Goal: Task Accomplishment & Management: Use online tool/utility

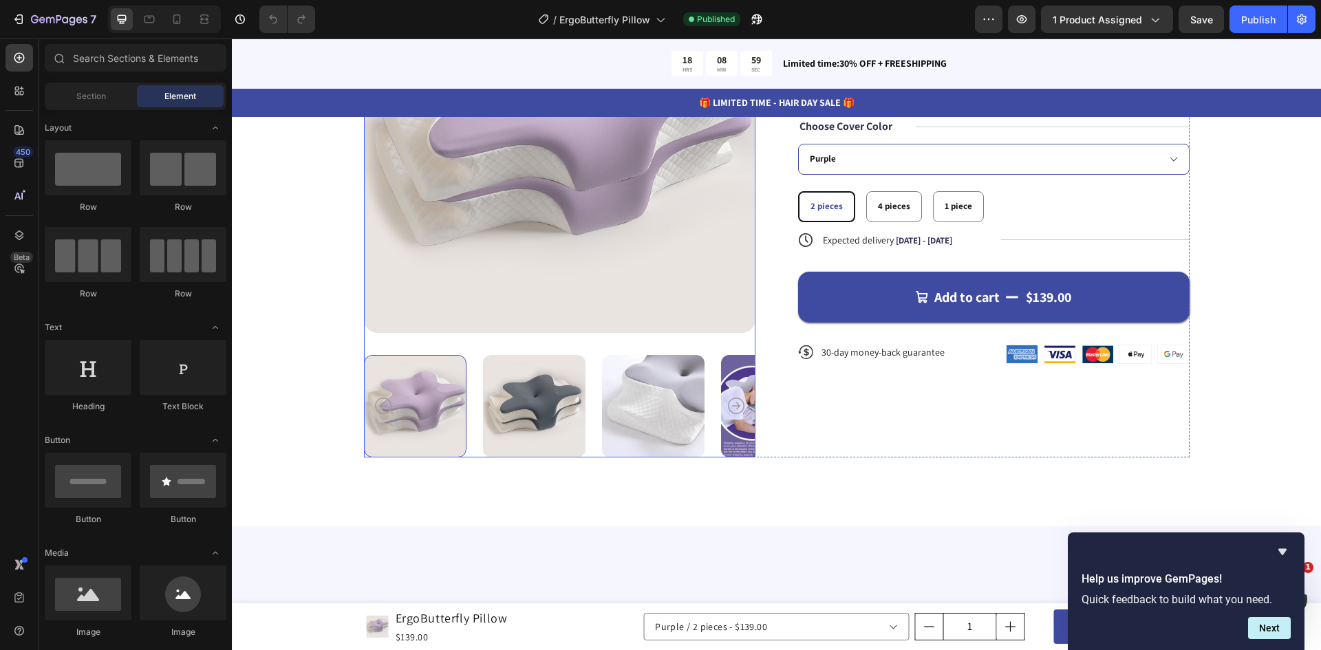
scroll to position [69, 0]
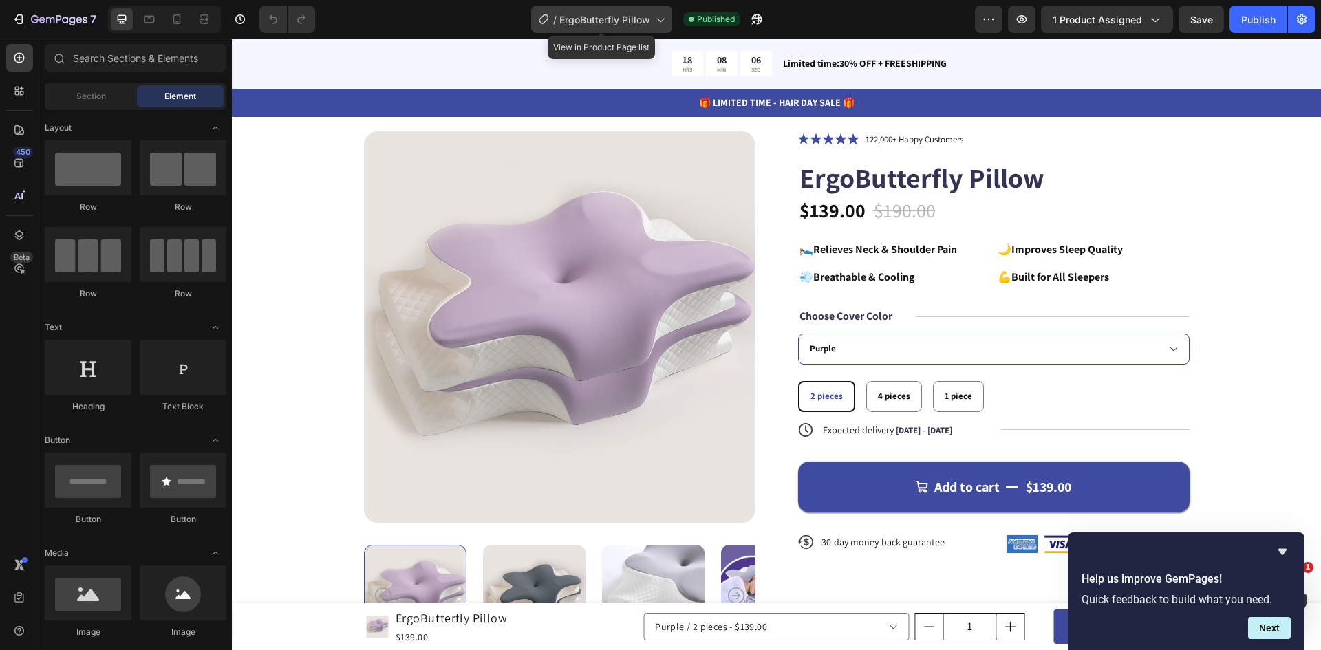
click at [651, 23] on div "/ ErgoButterfly Pillow" at bounding box center [601, 20] width 141 height 28
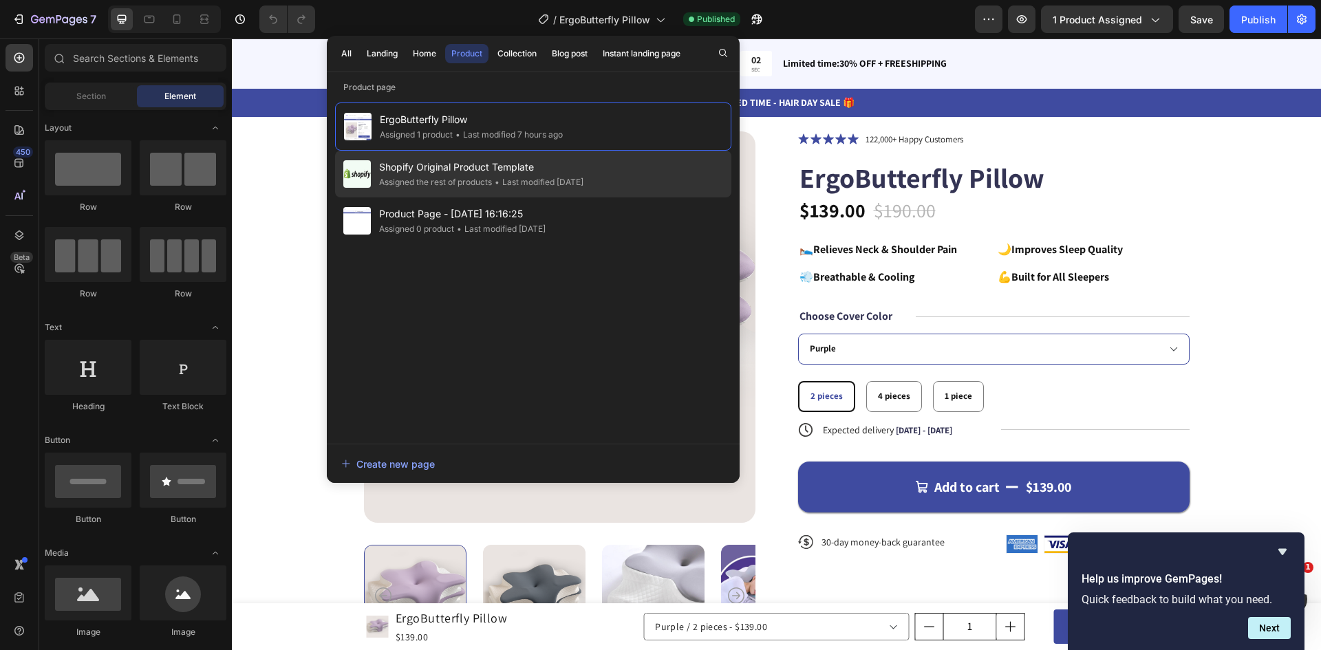
drag, startPoint x: 424, startPoint y: 56, endPoint x: 448, endPoint y: 153, distance: 99.8
click at [424, 56] on div "Home" at bounding box center [424, 53] width 23 height 12
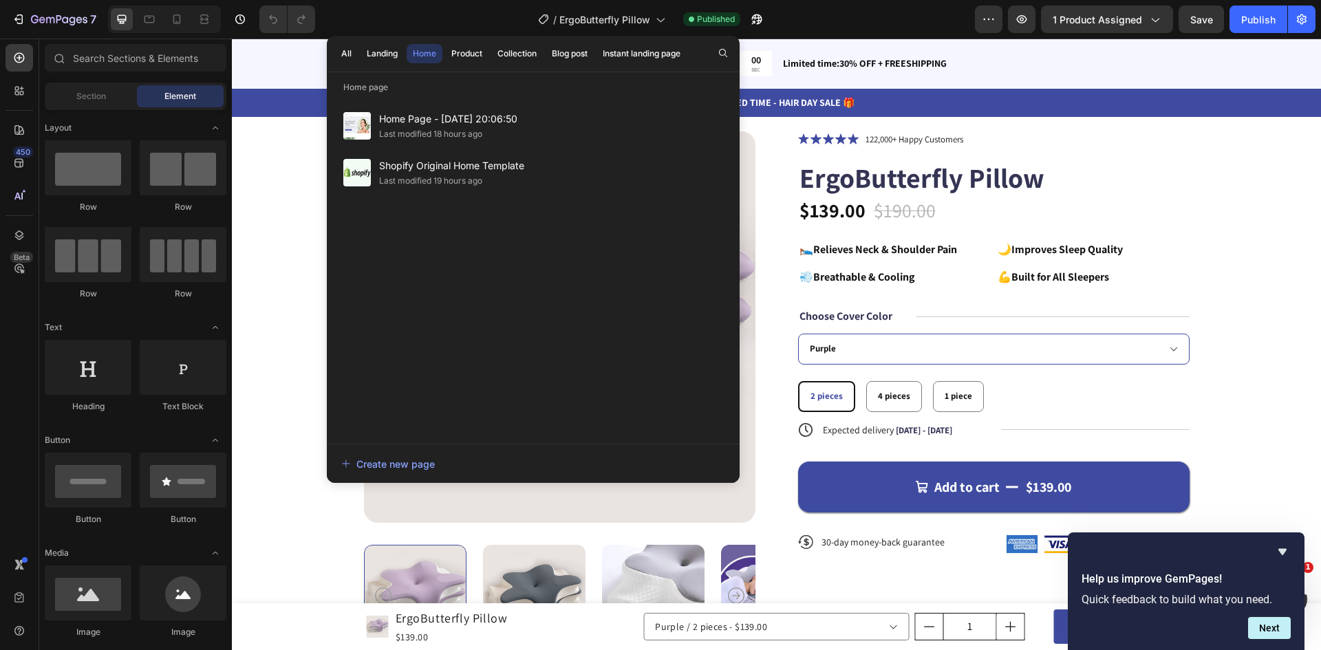
drag, startPoint x: 455, startPoint y: 118, endPoint x: 466, endPoint y: 242, distance: 125.0
click at [455, 118] on span "Home Page - [DATE] 20:06:50" at bounding box center [448, 119] width 138 height 17
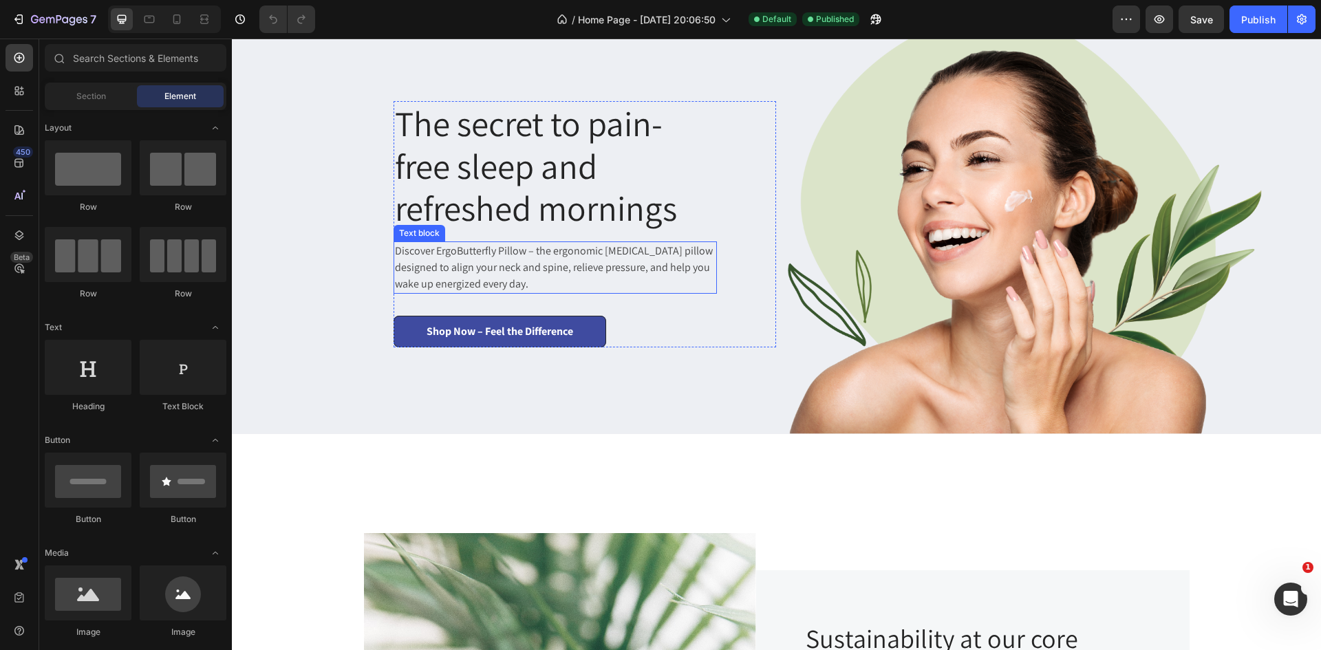
scroll to position [69, 0]
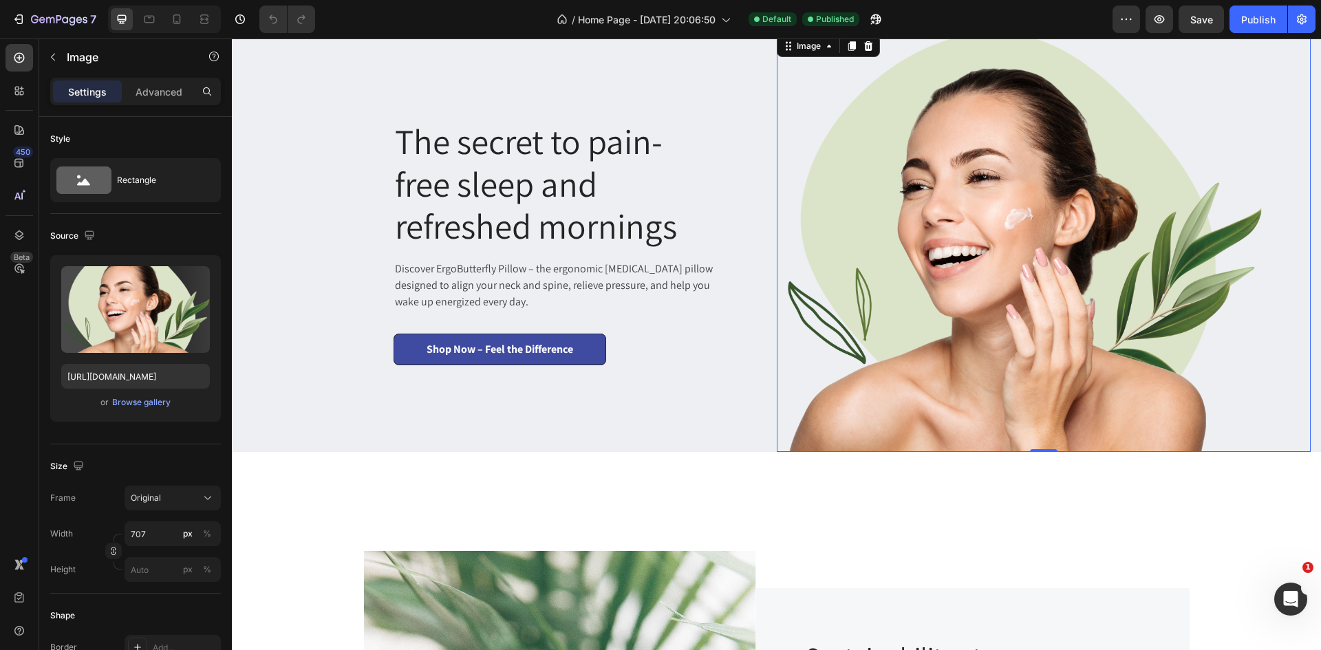
click at [937, 276] on img at bounding box center [1020, 242] width 486 height 420
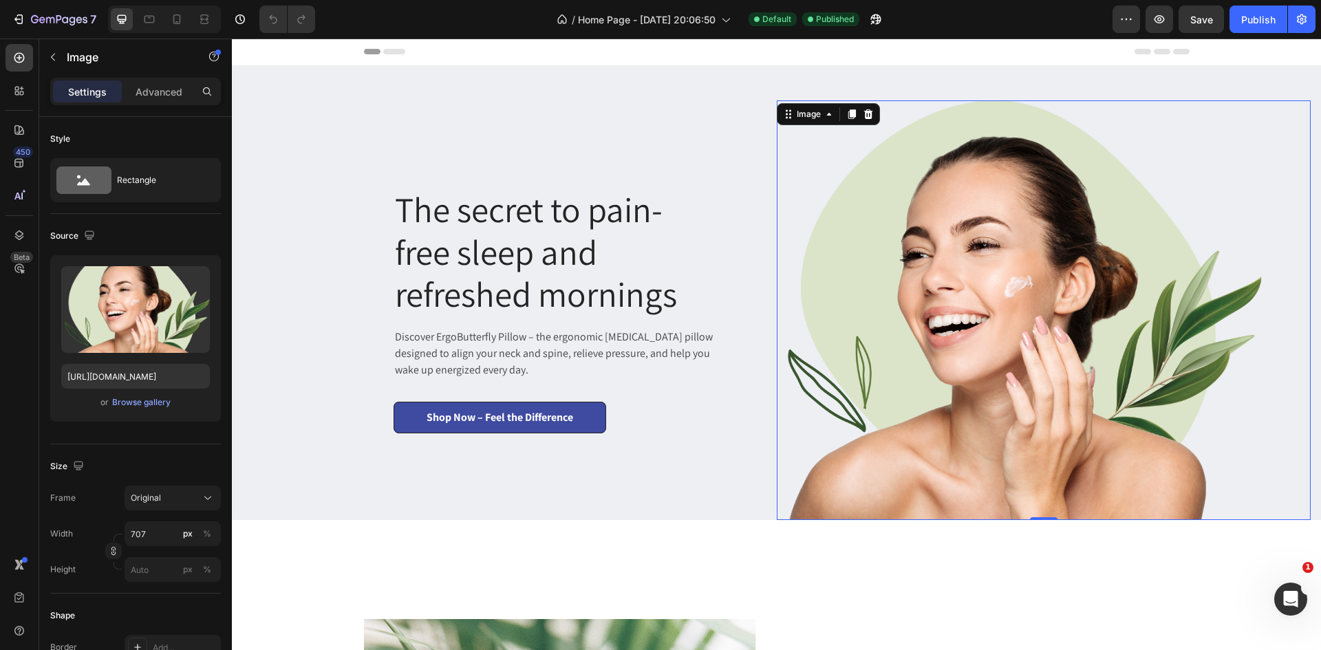
scroll to position [0, 0]
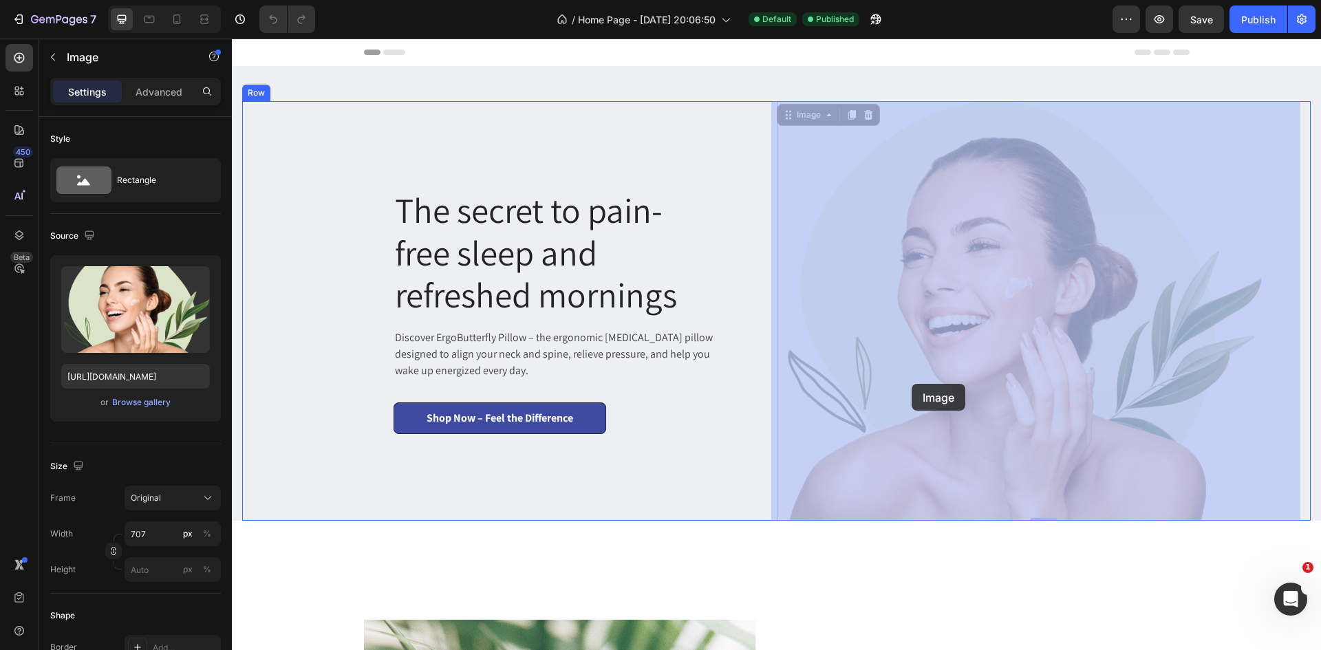
drag, startPoint x: 923, startPoint y: 354, endPoint x: 914, endPoint y: 376, distance: 24.4
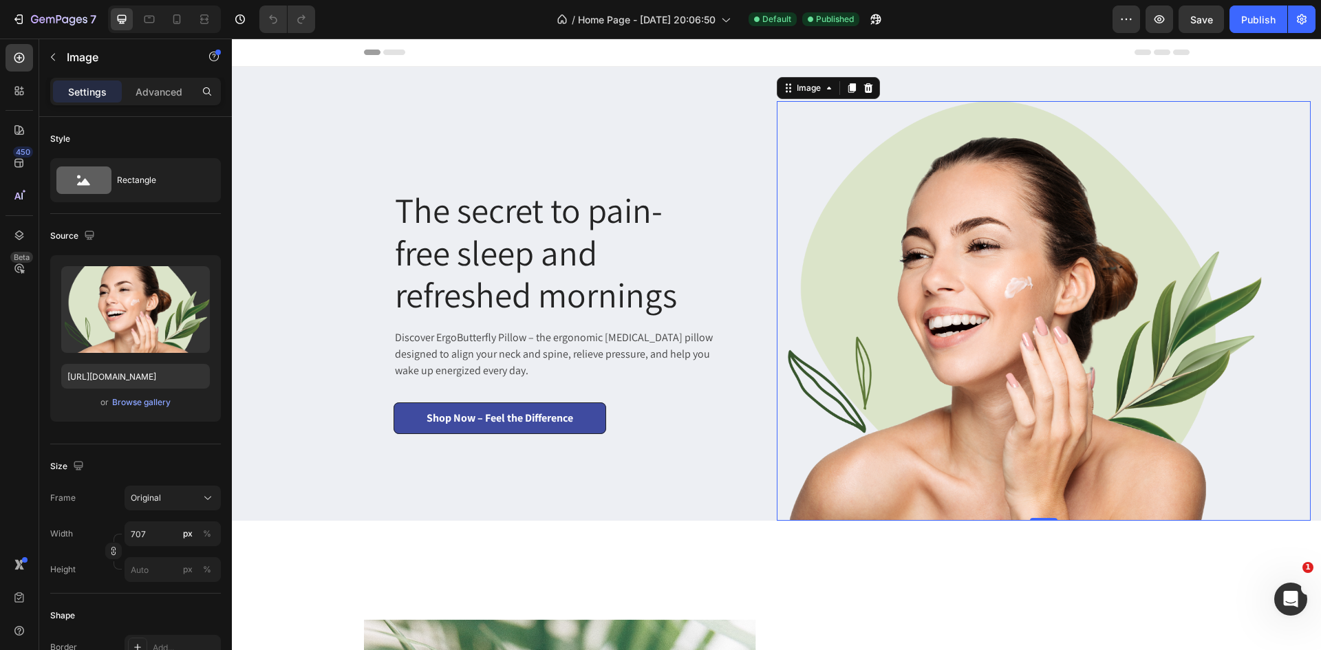
click at [904, 294] on img at bounding box center [1020, 311] width 486 height 420
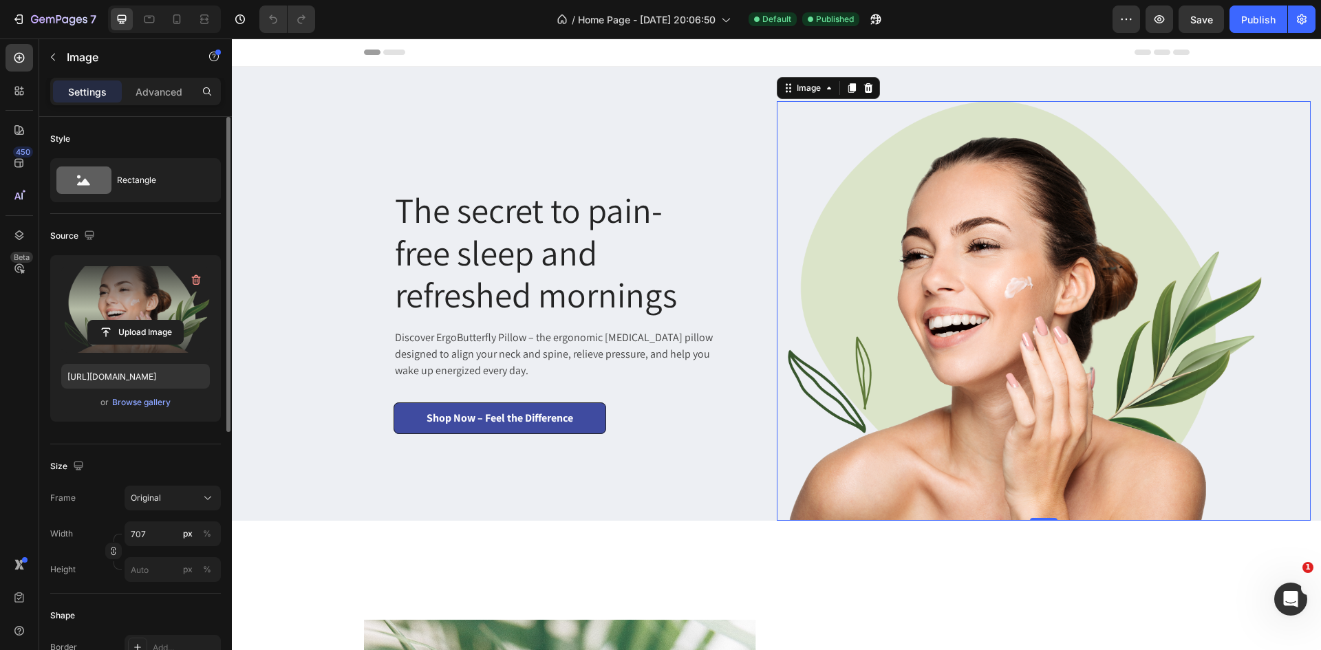
click at [142, 287] on label at bounding box center [135, 309] width 149 height 87
click at [142, 321] on input "file" at bounding box center [135, 332] width 95 height 23
